Goal: Task Accomplishment & Management: Use online tool/utility

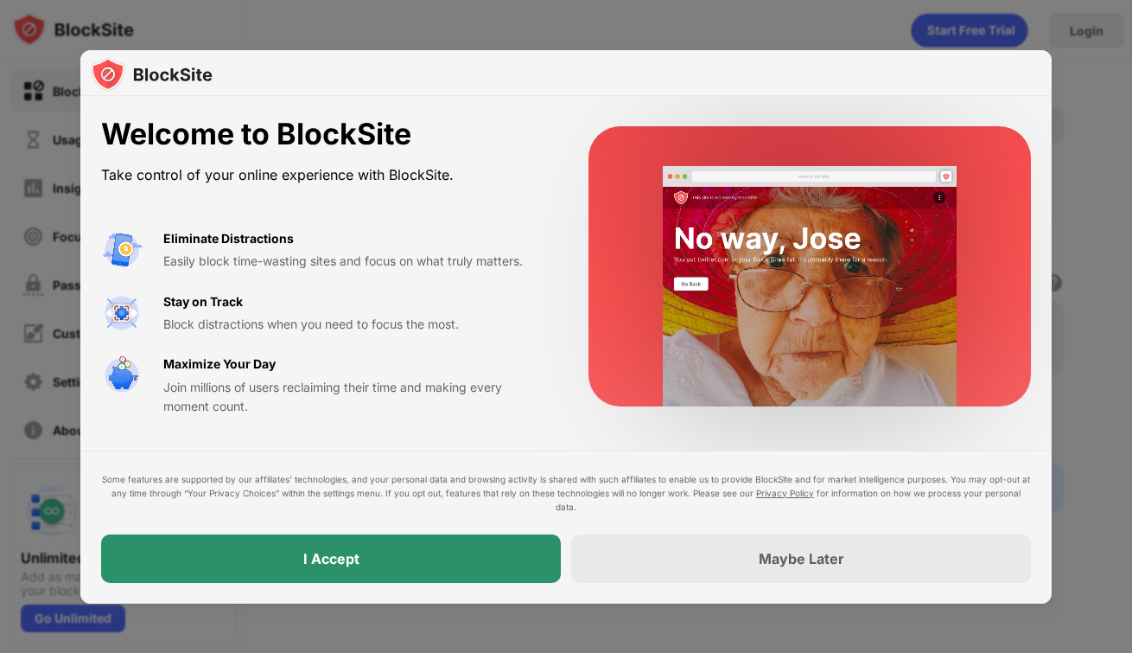
click at [452, 558] on div "I Accept" at bounding box center [331, 558] width 460 height 48
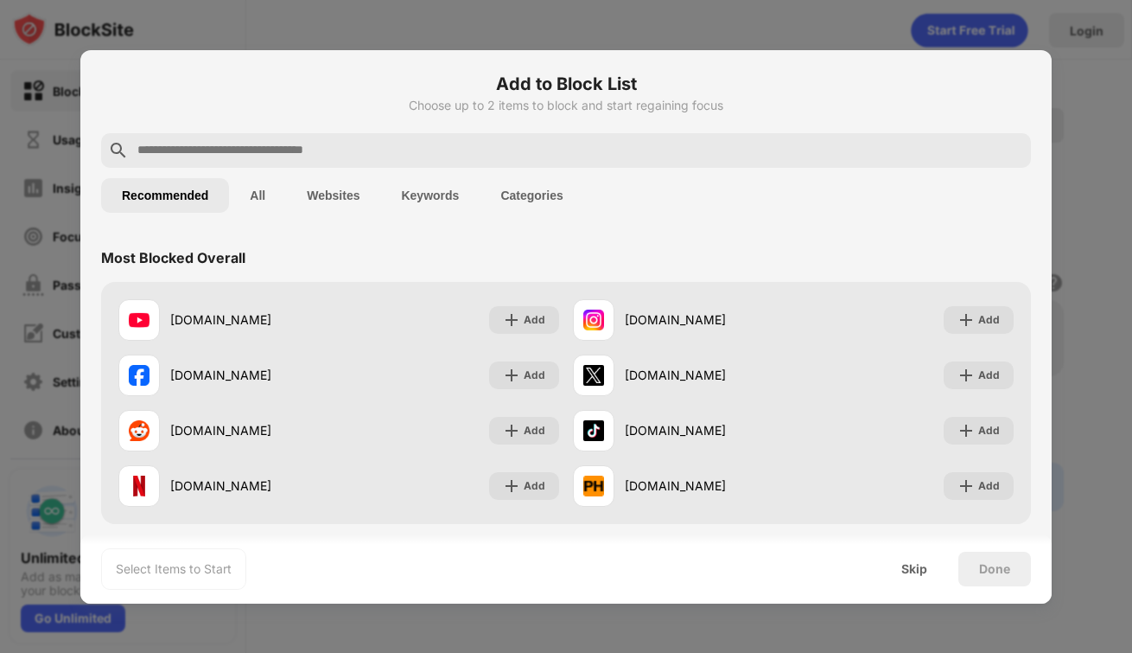
click at [280, 162] on div at bounding box center [566, 150] width 930 height 35
click at [275, 156] on input "text" at bounding box center [580, 150] width 889 height 21
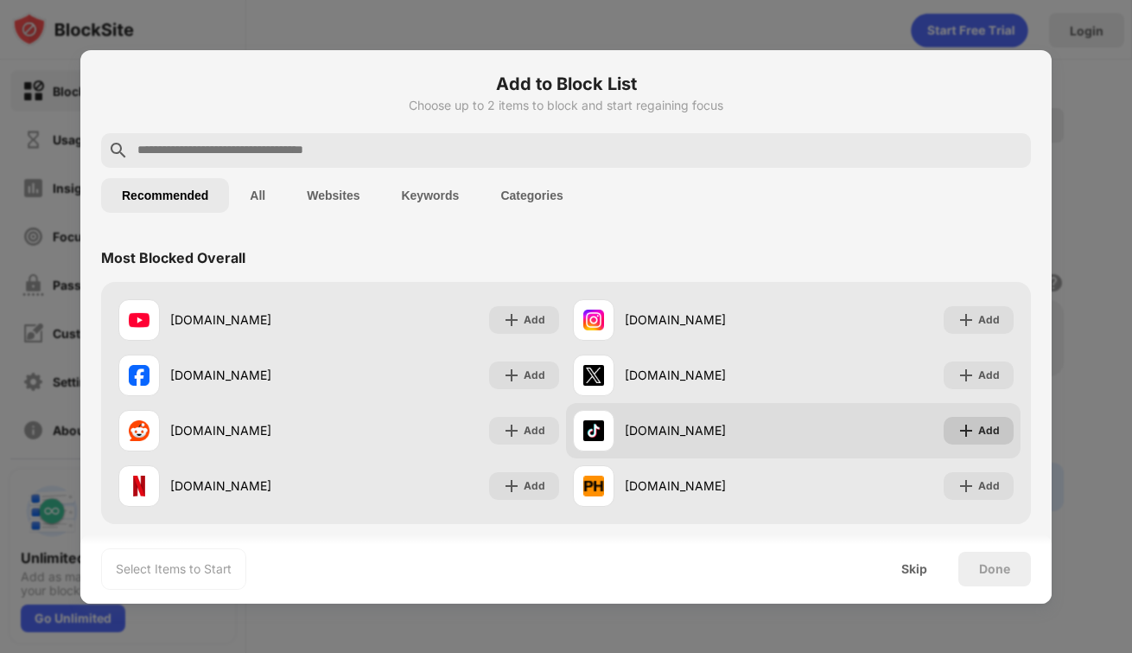
click at [975, 428] on img at bounding box center [966, 430] width 17 height 17
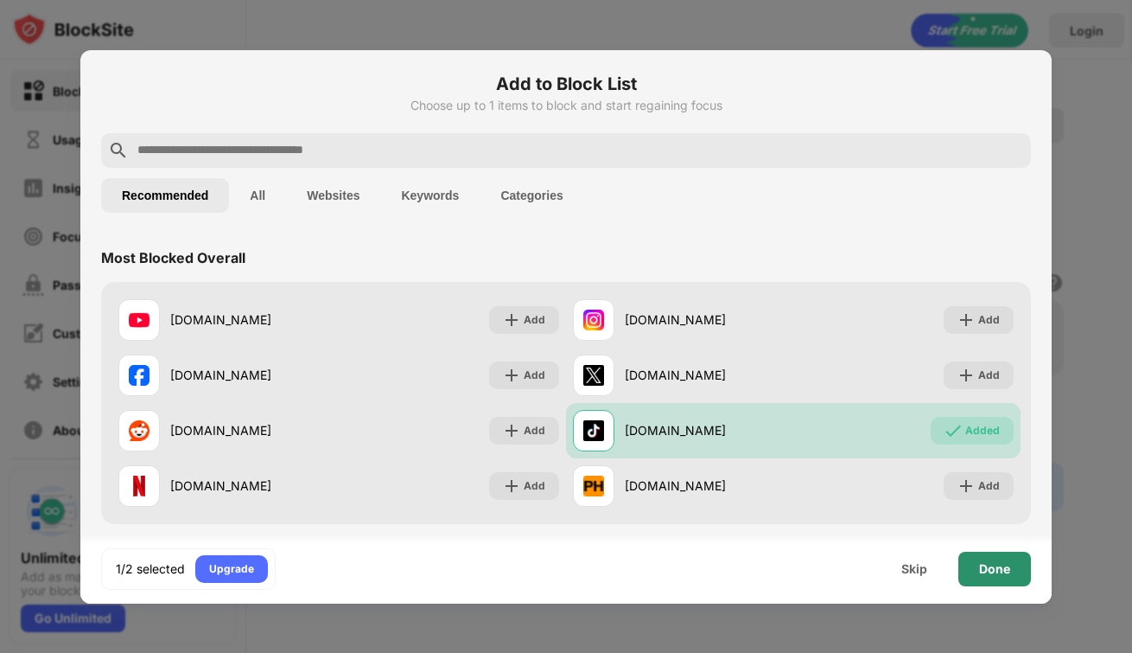
click at [1010, 576] on div "Done" at bounding box center [995, 568] width 73 height 35
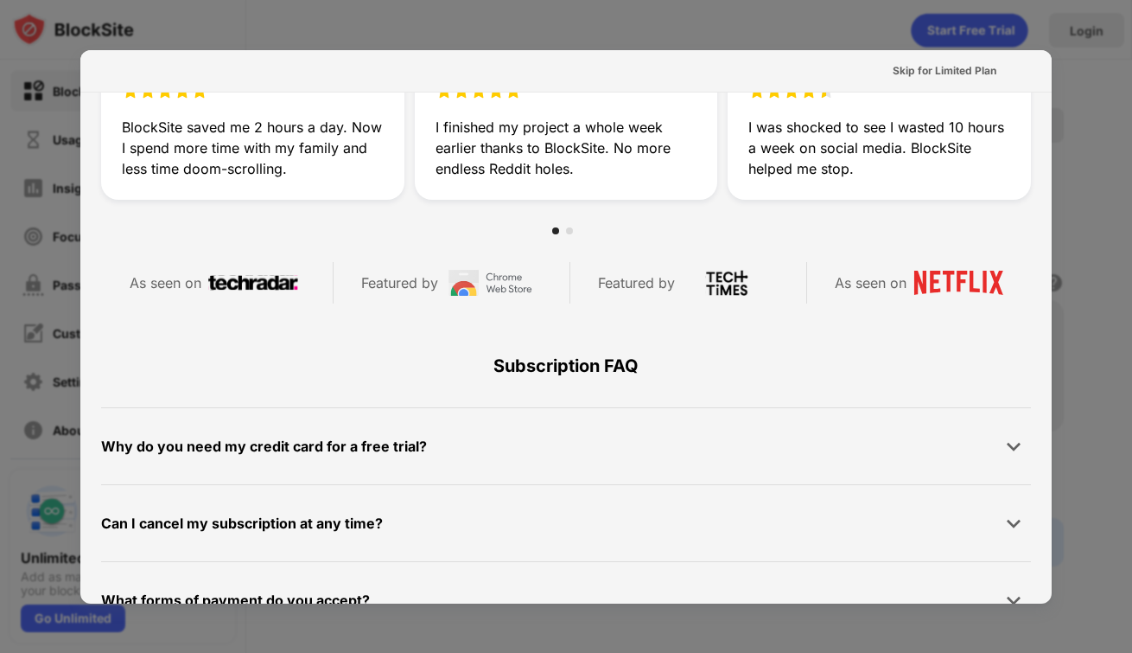
scroll to position [670, 0]
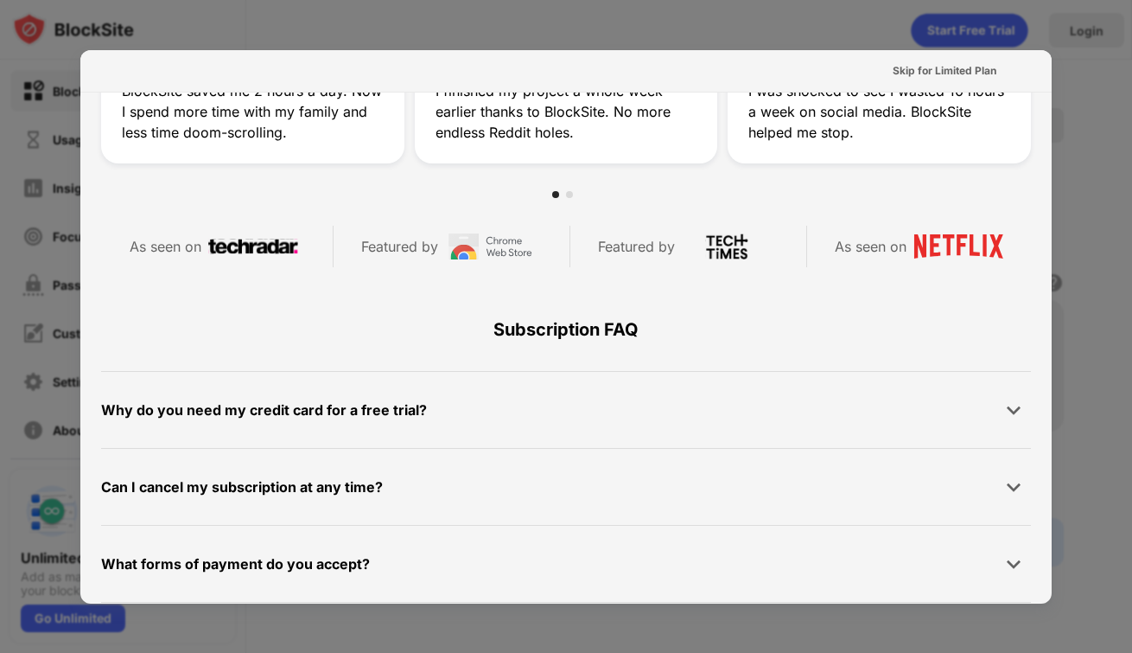
click at [459, 424] on div "Why do you need my credit card for a free trial?" at bounding box center [566, 409] width 930 height 35
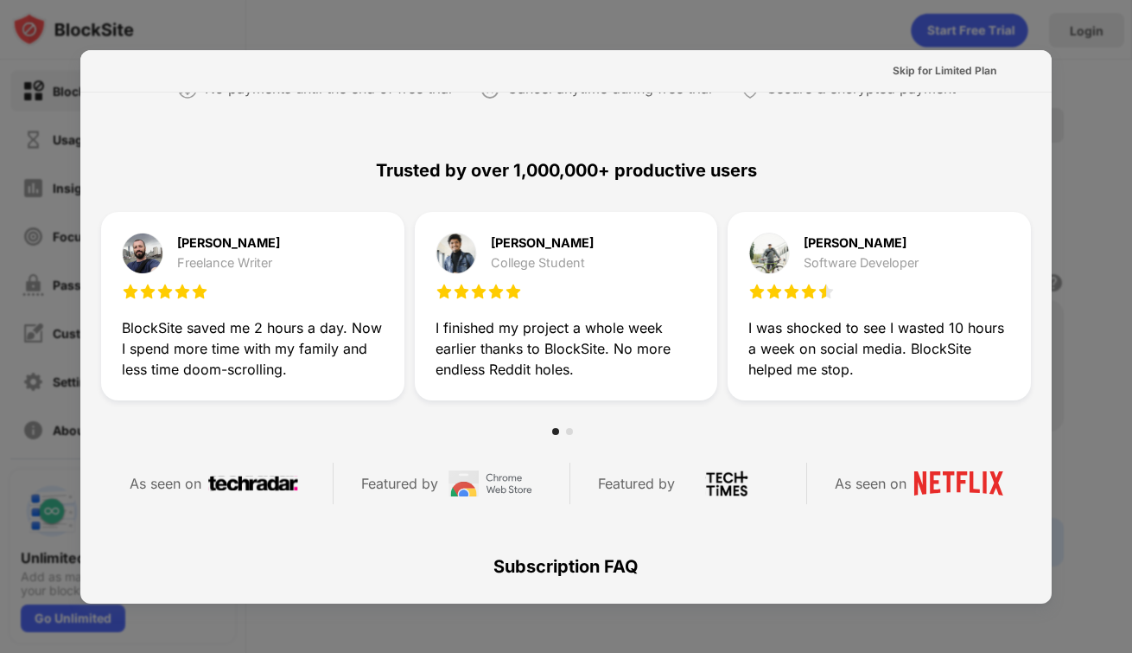
scroll to position [0, 0]
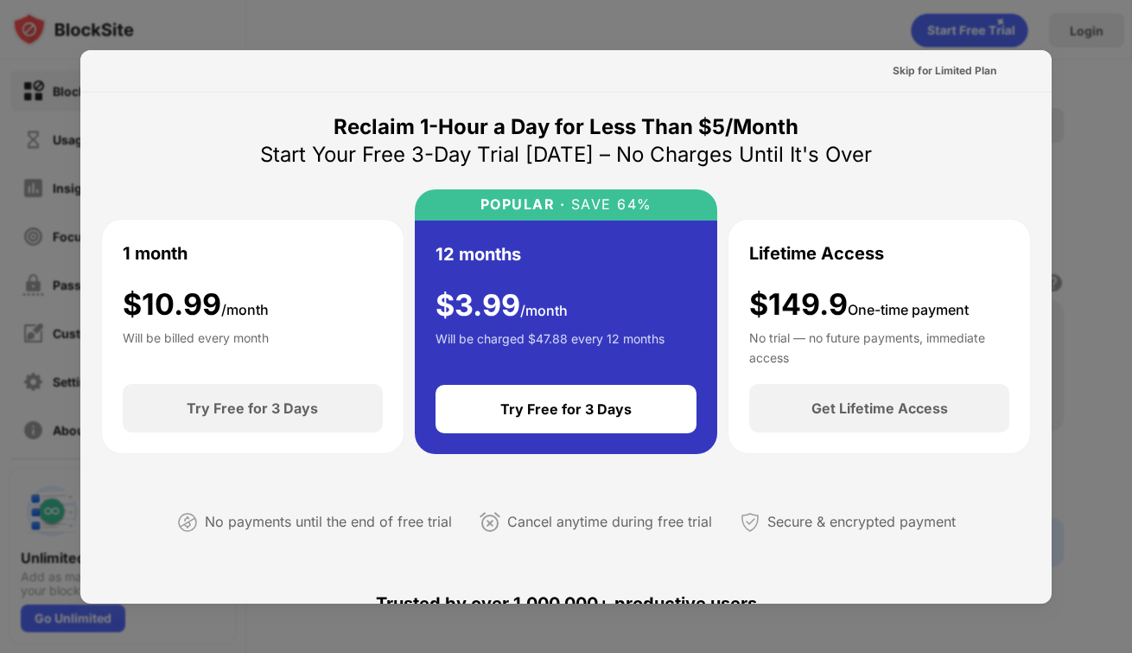
click at [951, 78] on div "Skip for Limited Plan" at bounding box center [945, 70] width 104 height 17
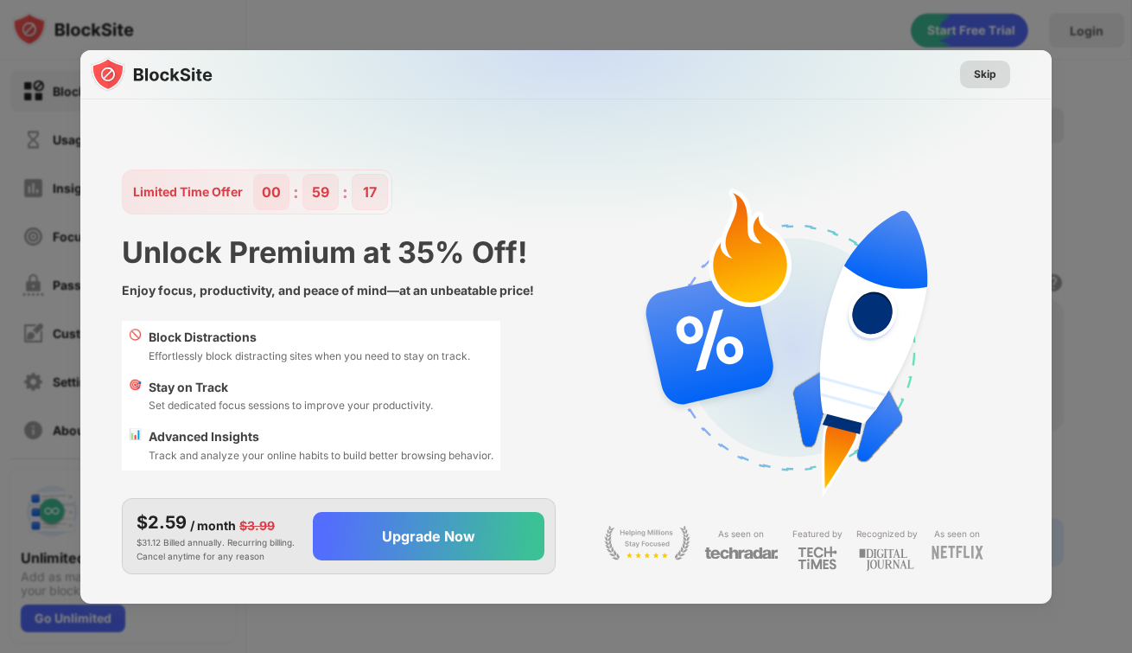
click at [984, 73] on div "Skip" at bounding box center [985, 74] width 22 height 17
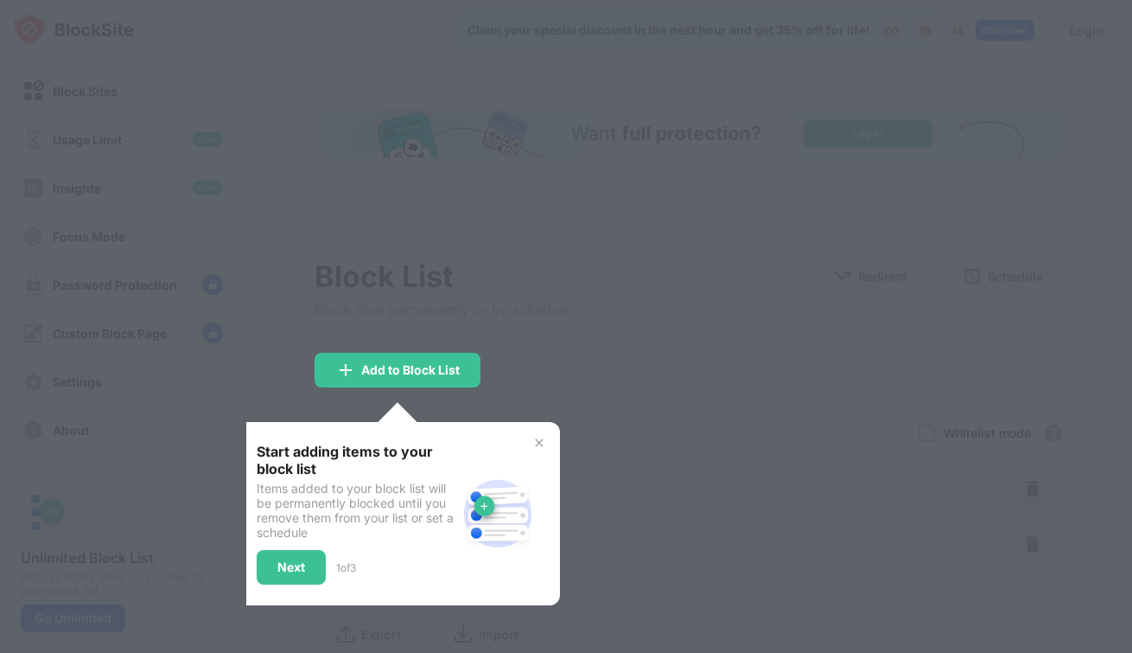
click at [541, 292] on div at bounding box center [566, 326] width 1132 height 653
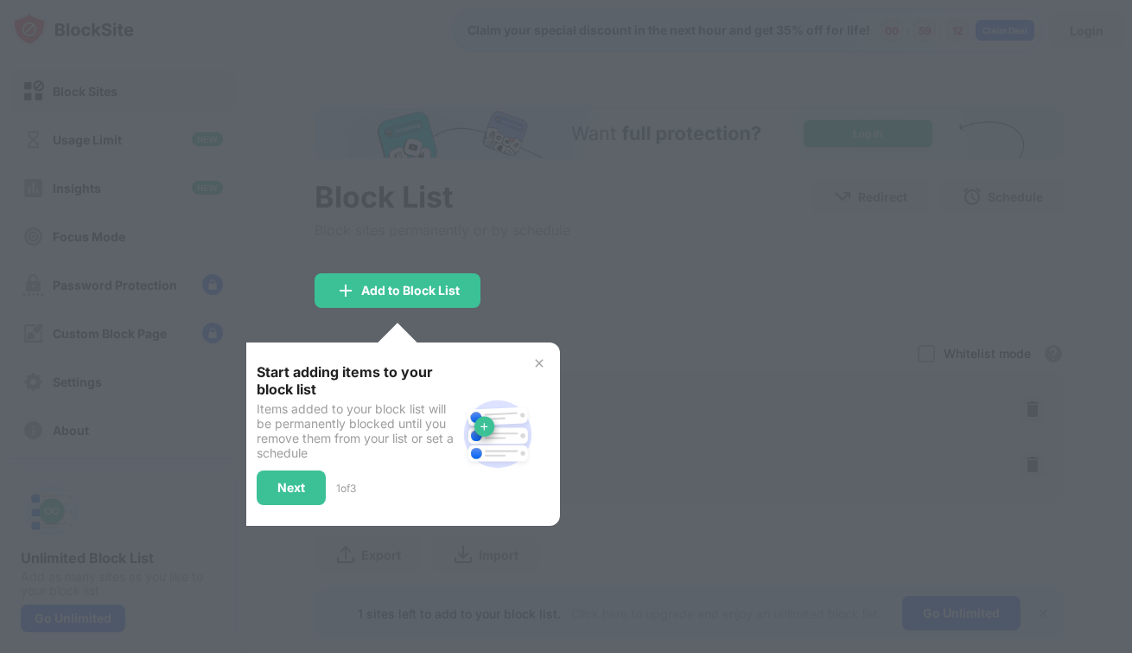
click at [538, 359] on img at bounding box center [539, 363] width 14 height 14
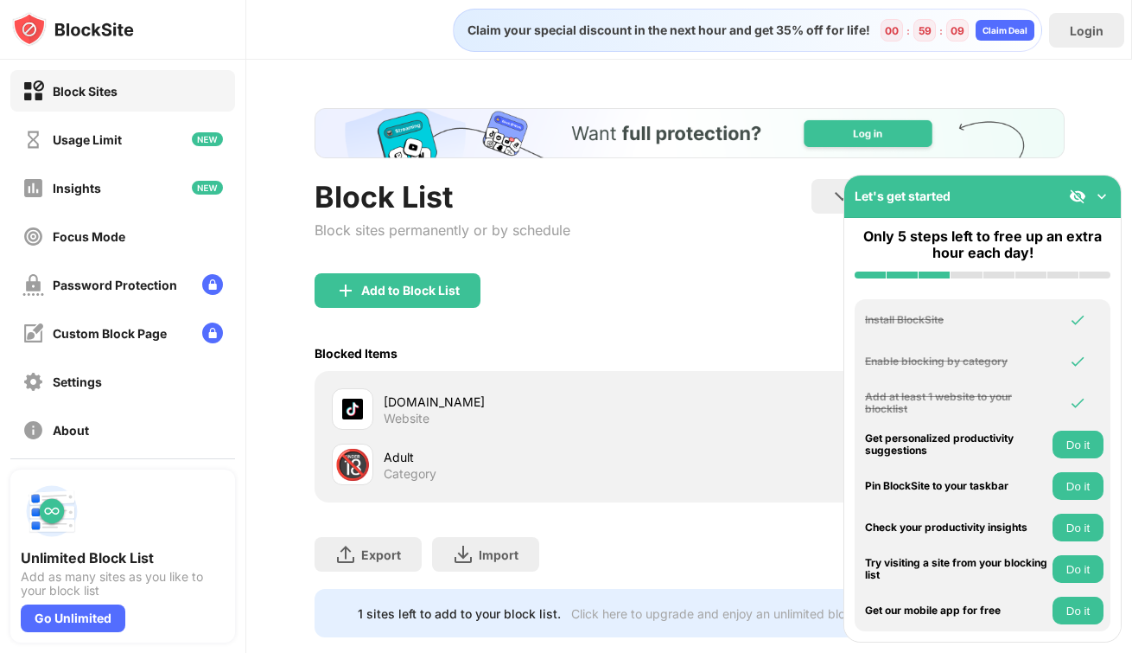
click at [397, 474] on div "Category" at bounding box center [410, 474] width 53 height 16
click at [360, 469] on div "🔞" at bounding box center [353, 464] width 36 height 35
click at [360, 416] on img at bounding box center [352, 408] width 21 height 21
click at [1103, 192] on img at bounding box center [1101, 196] width 17 height 17
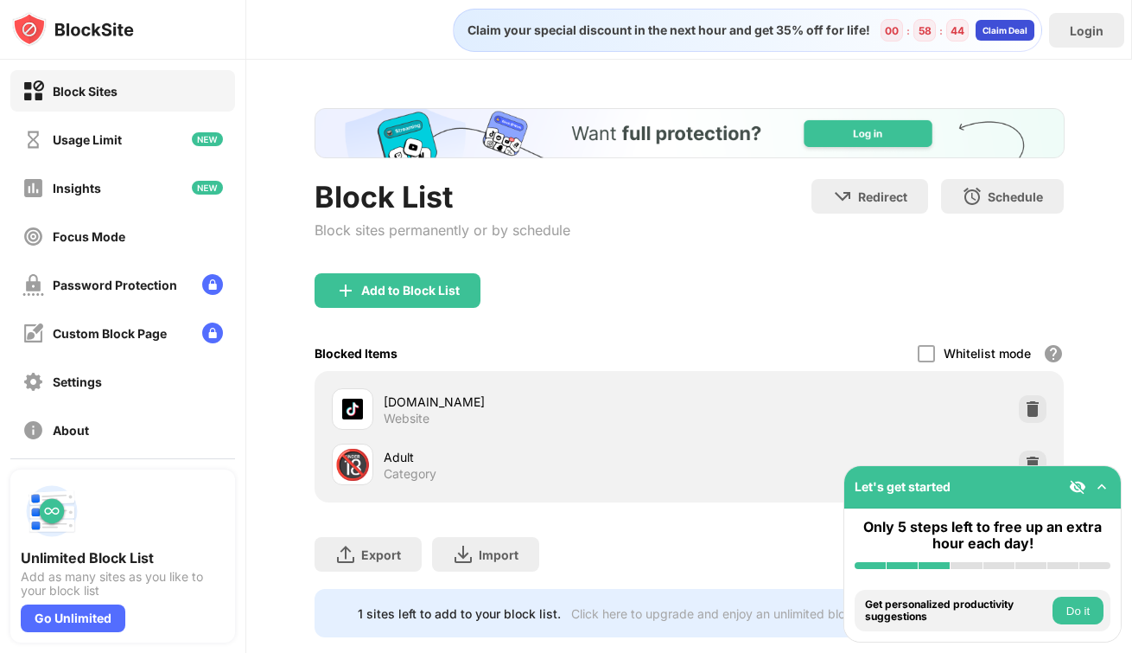
click at [991, 30] on div "Claim Deal" at bounding box center [1005, 30] width 45 height 10
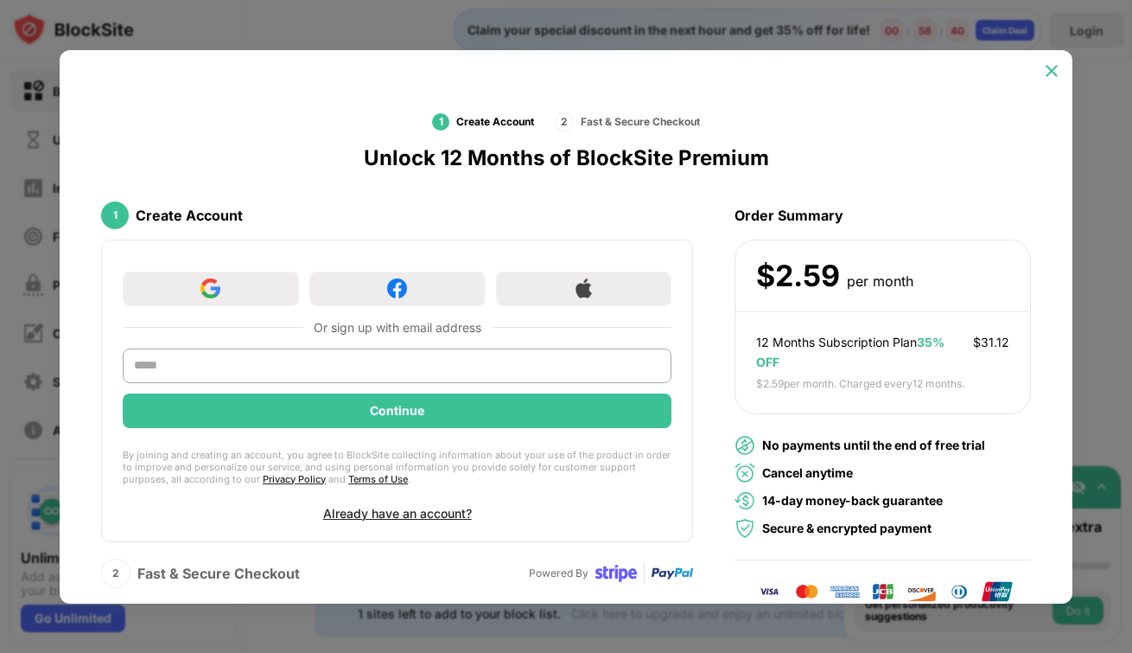
click at [1054, 70] on img at bounding box center [1051, 70] width 17 height 17
